Goal: Transaction & Acquisition: Download file/media

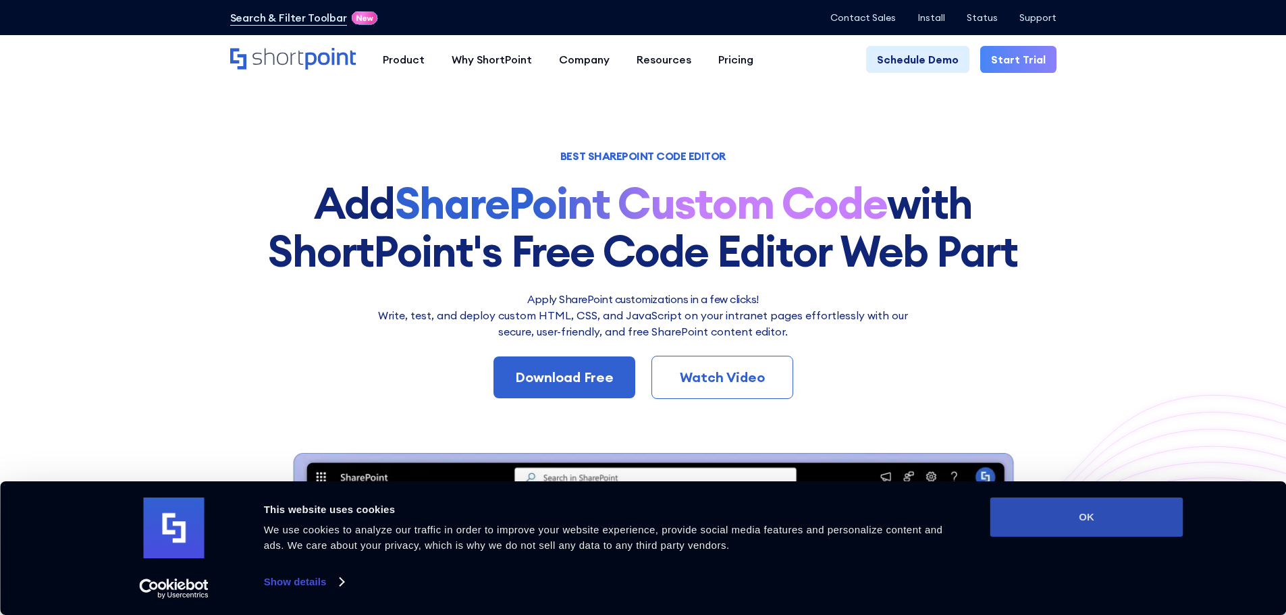
click at [1119, 521] on button "OK" at bounding box center [1086, 516] width 193 height 39
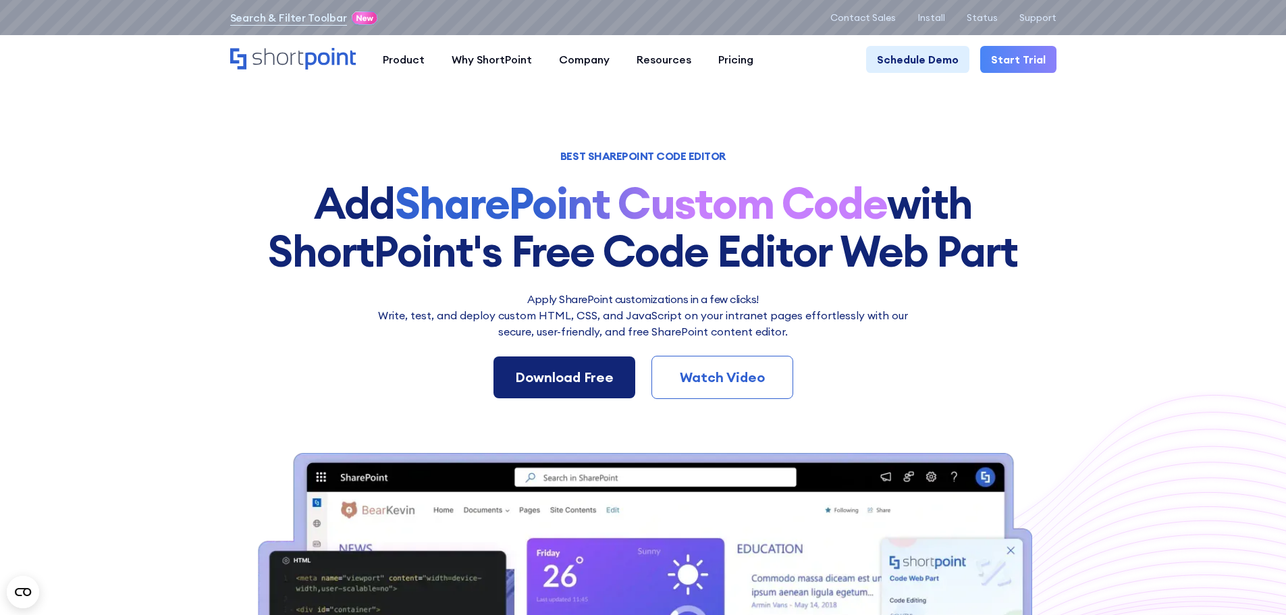
click at [571, 380] on div "Download Free" at bounding box center [564, 377] width 99 height 20
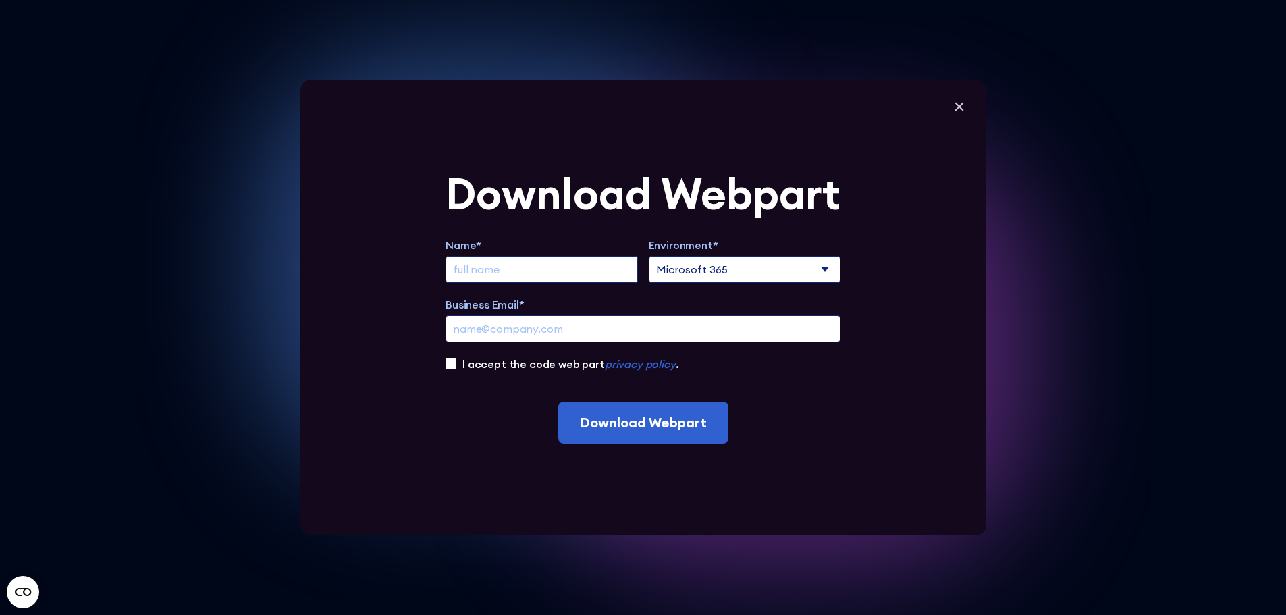
click at [505, 373] on form "Download Webpart Name* Environment* Microsoft 365 SharePoint Online SharePoint …" at bounding box center [642, 307] width 395 height 271
click at [514, 253] on div "Name*" at bounding box center [541, 260] width 192 height 46
click at [514, 268] on input "Extend Trial" at bounding box center [541, 269] width 192 height 27
type input "Tania Moysey"
type input "tania.moysey@gmail.com"
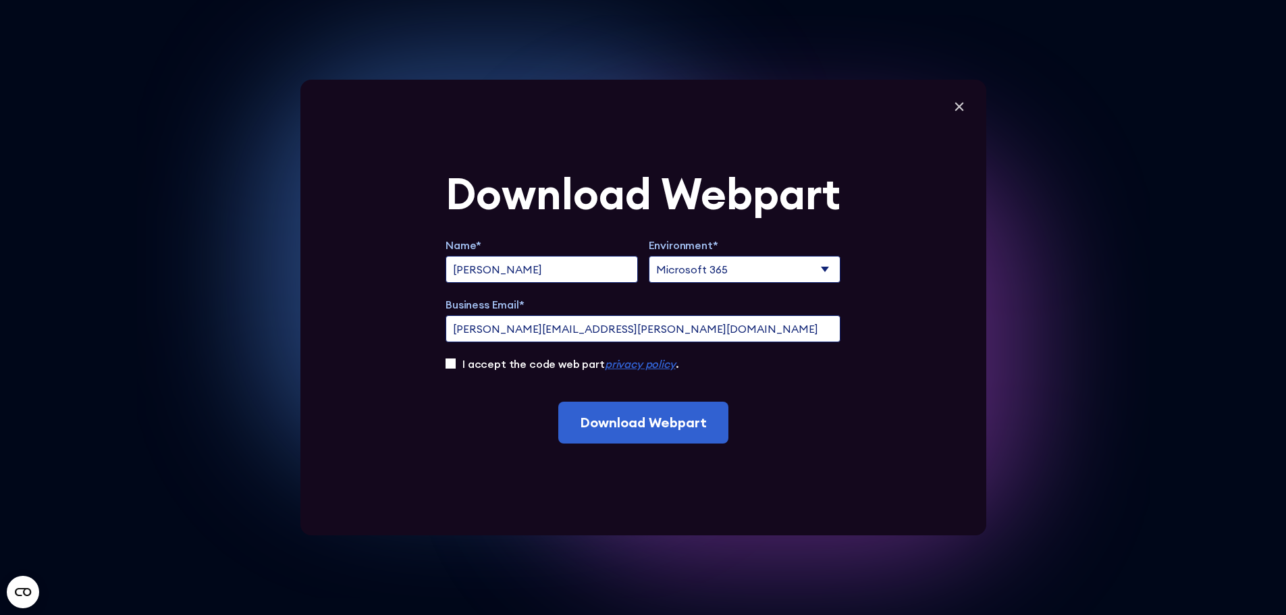
click at [572, 266] on input "Tania Moysey" at bounding box center [541, 269] width 192 height 27
click at [572, 277] on input "Tania Moysey" at bounding box center [541, 269] width 192 height 27
click at [691, 269] on select "Microsoft 365 SharePoint Online SharePoint 2019 (On-Premise)" at bounding box center [745, 269] width 192 height 27
select select "SharePoint Online"
click at [653, 256] on select "Microsoft 365 SharePoint Online SharePoint 2019 (On-Premise)" at bounding box center [745, 269] width 192 height 27
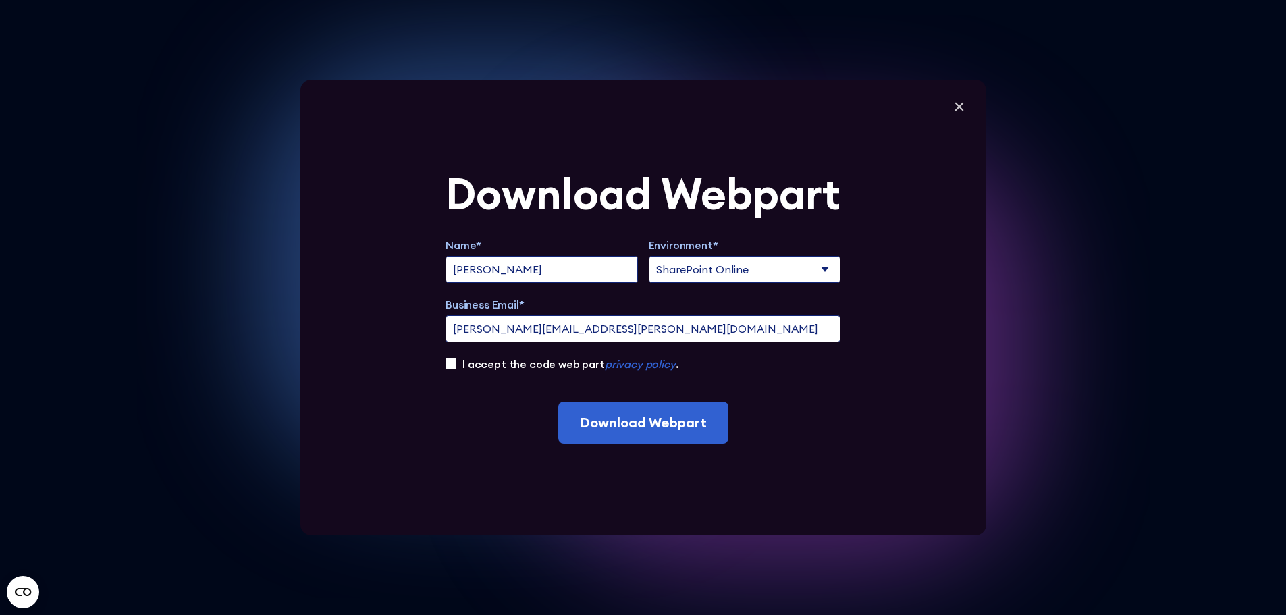
click at [456, 362] on input "I accept the code web part privacy policy ." at bounding box center [450, 363] width 10 height 10
checkbox input "true"
click at [593, 332] on input "tania.moysey@gmail.com" at bounding box center [642, 328] width 395 height 27
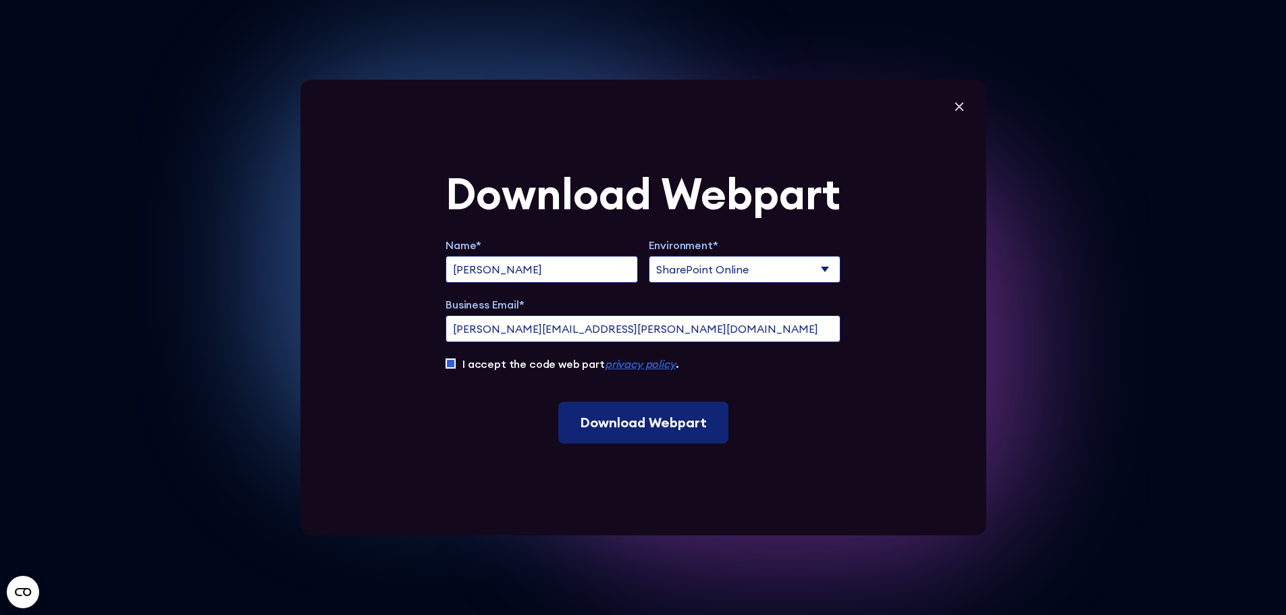
click at [705, 420] on input "Download Webpart" at bounding box center [643, 423] width 170 height 42
type input "tania.moysey@jswdrilling.com"
click at [678, 425] on input "Download Webpart" at bounding box center [643, 423] width 170 height 42
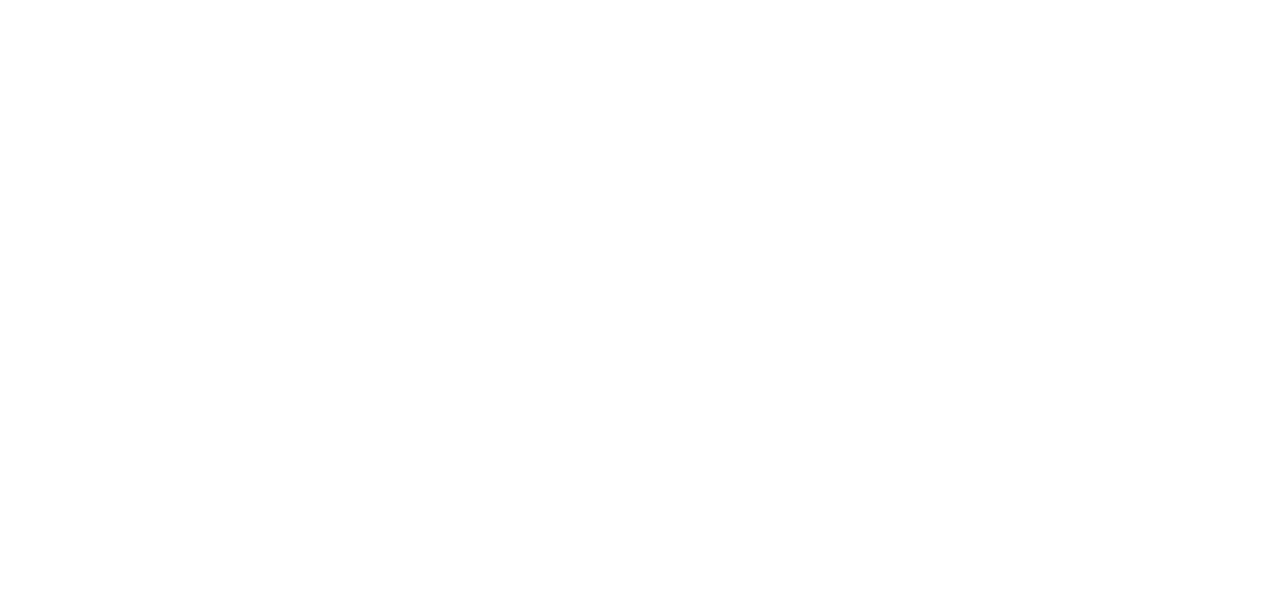
scroll to position [6, 0]
click at [360, 111] on section "ShortPoint Academy This course is made specifically for beginners who want to l…" at bounding box center [643, 403] width 1286 height 807
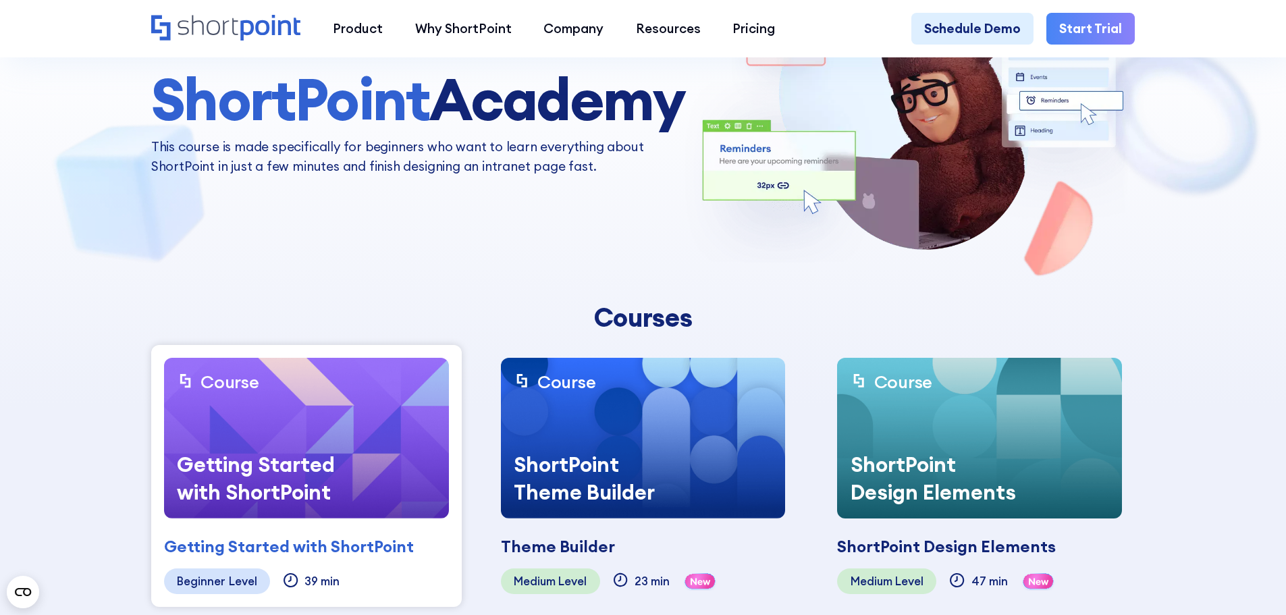
scroll to position [202, 0]
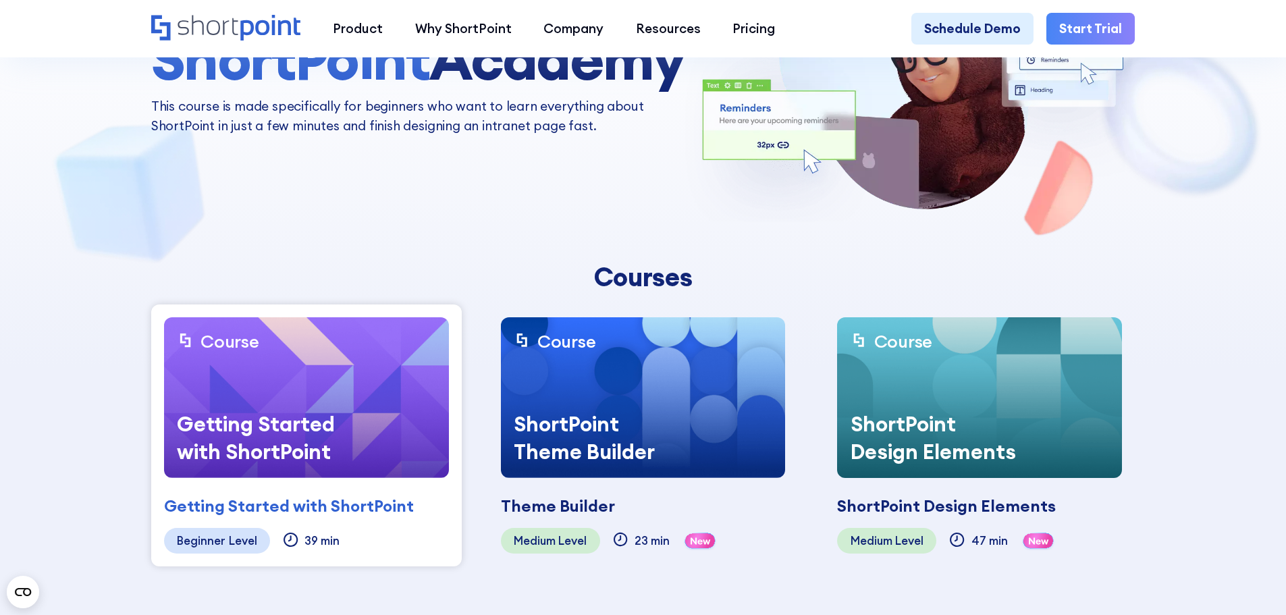
click at [244, 454] on div "Getting Started with ShortPoint" at bounding box center [265, 438] width 202 height 80
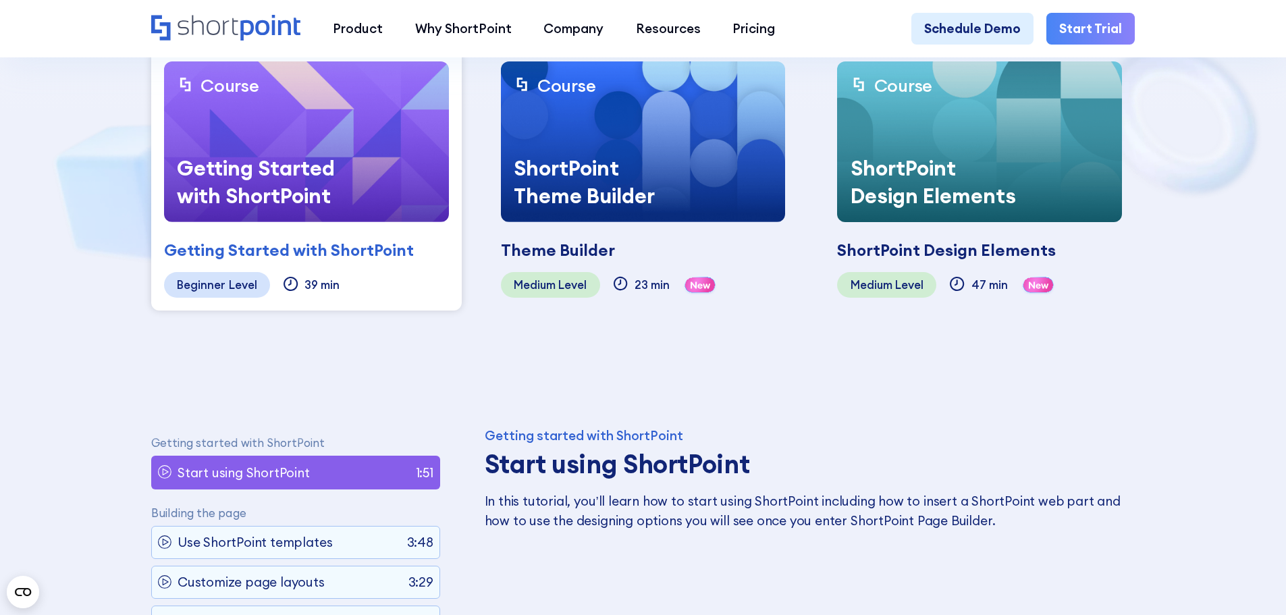
scroll to position [472, 0]
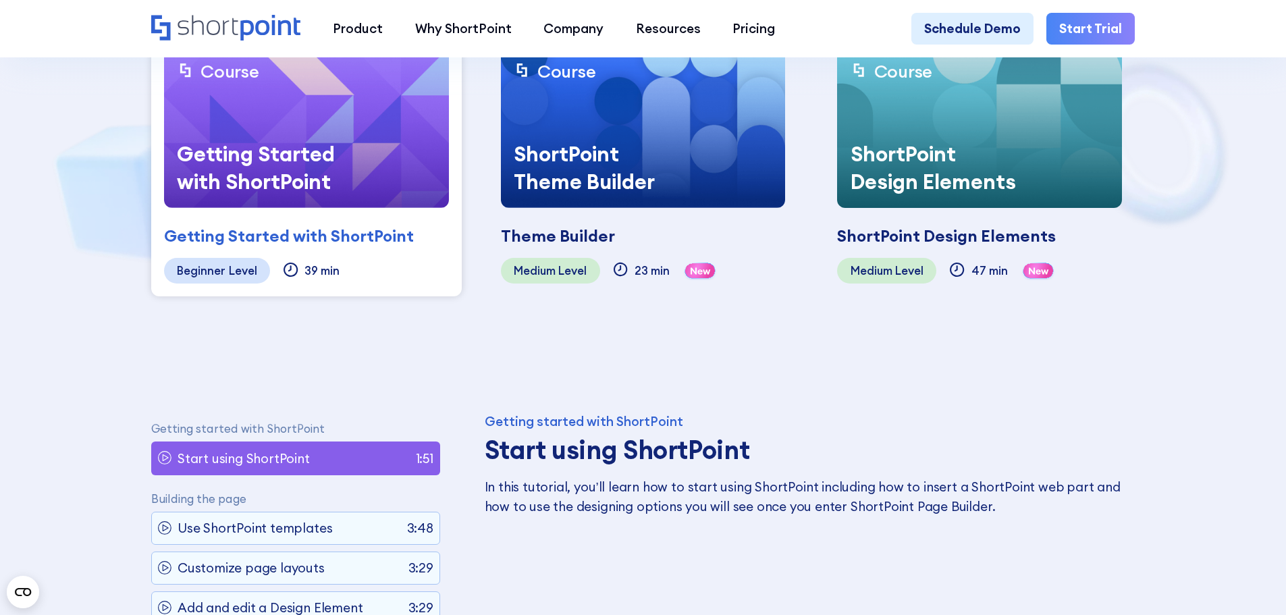
click at [209, 261] on div "Beginner Level" at bounding box center [217, 271] width 106 height 26
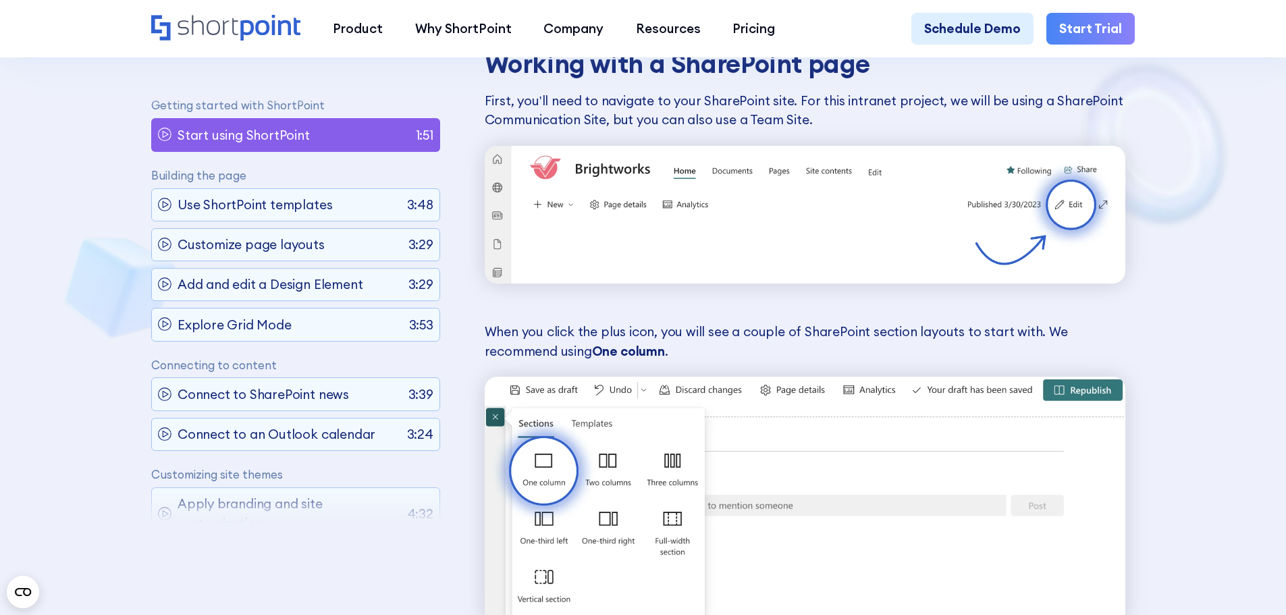
scroll to position [1485, 0]
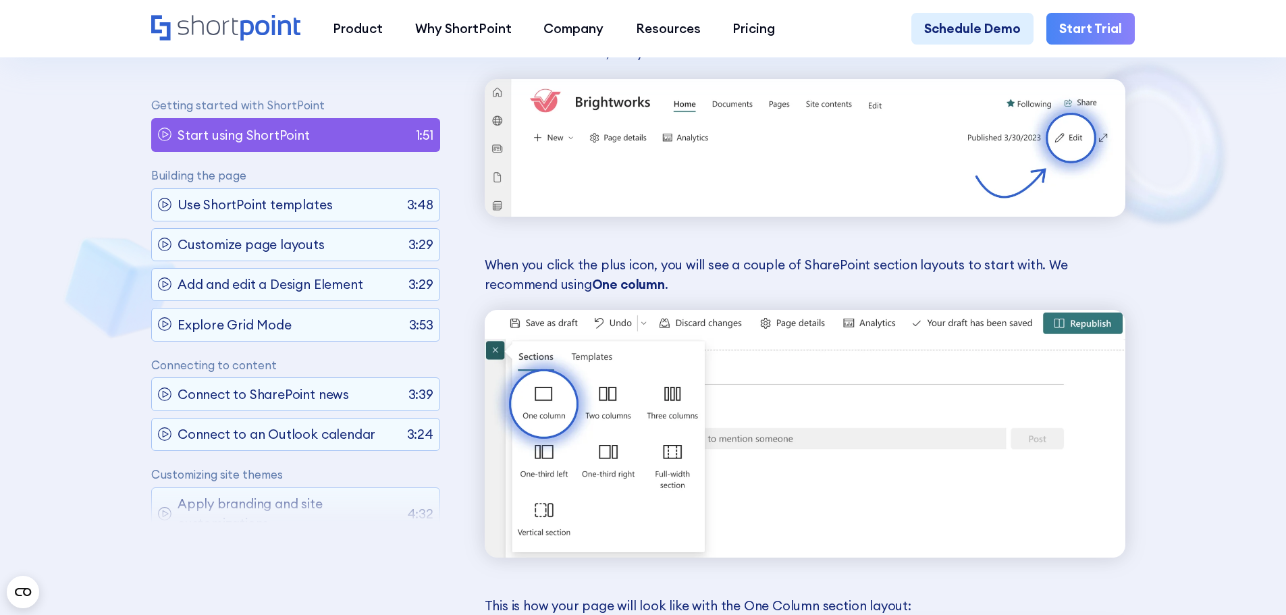
click at [166, 140] on icon at bounding box center [165, 135] width 14 height 14
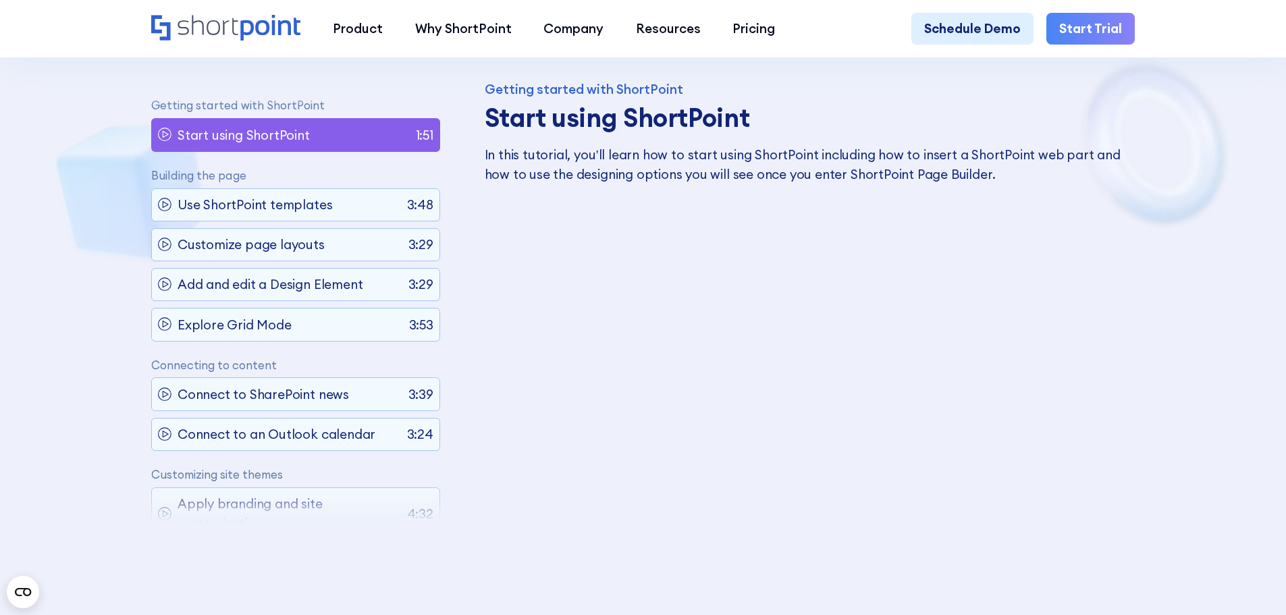
scroll to position [806, 0]
